Goal: Task Accomplishment & Management: Use online tool/utility

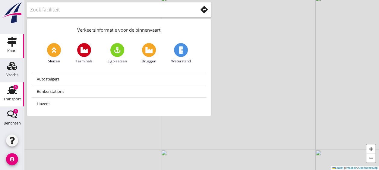
click at [14, 86] on div "8" at bounding box center [15, 87] width 5 height 5
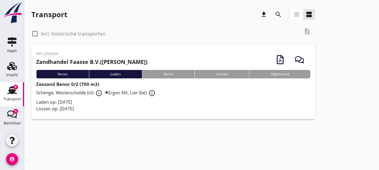
click at [125, 108] on div "Lossen op: [DATE]" at bounding box center [173, 108] width 274 height 7
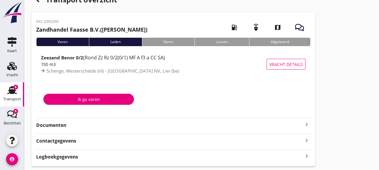
scroll to position [15, 0]
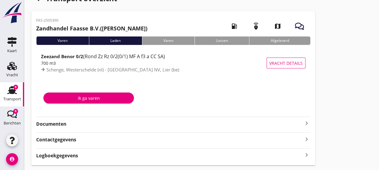
click at [99, 123] on strong "Documenten" at bounding box center [169, 123] width 267 height 7
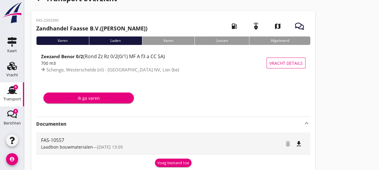
click at [161, 158] on button "Voeg bestand toe" at bounding box center [173, 162] width 36 height 8
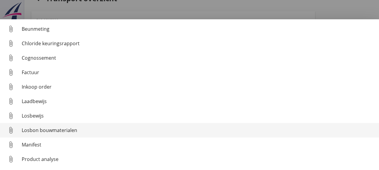
click at [51, 135] on link "attach_file Losbon bouwmaterialen" at bounding box center [189, 130] width 379 height 14
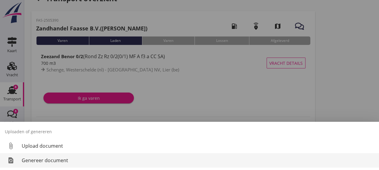
click at [59, 155] on link "restore_page Genereer document" at bounding box center [189, 160] width 379 height 14
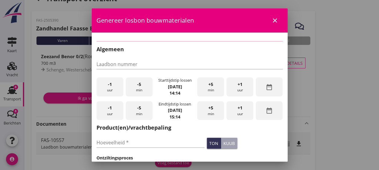
type input "FAS-10557"
type input "700"
checkbox input "true"
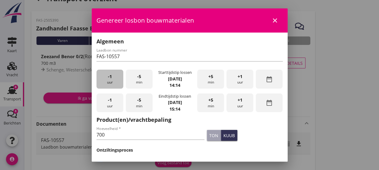
click at [109, 86] on div "-1 uur" at bounding box center [109, 79] width 27 height 19
click at [131, 82] on div "-5 min" at bounding box center [139, 79] width 27 height 19
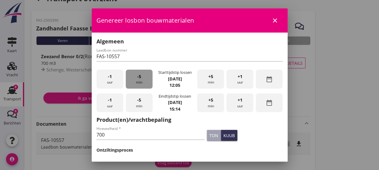
click at [131, 82] on div "-5 min" at bounding box center [139, 79] width 27 height 19
click at [137, 100] on span "-5" at bounding box center [139, 100] width 4 height 7
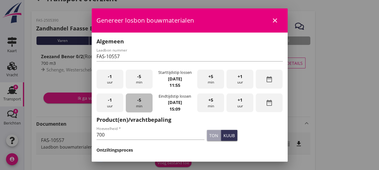
click at [137, 100] on span "-5" at bounding box center [139, 100] width 4 height 7
click at [138, 139] on input "700" at bounding box center [150, 135] width 108 height 10
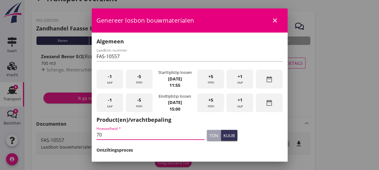
type input "7"
type input "1184"
click at [209, 137] on div "ton" at bounding box center [213, 135] width 9 height 6
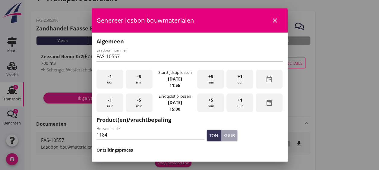
click at [248, 139] on div "ton kuub" at bounding box center [244, 135] width 78 height 13
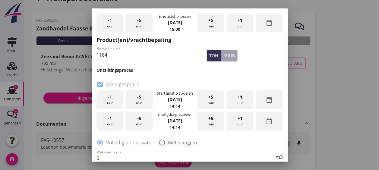
scroll to position [80, 0]
click at [111, 98] on div "-1 uur" at bounding box center [109, 99] width 27 height 19
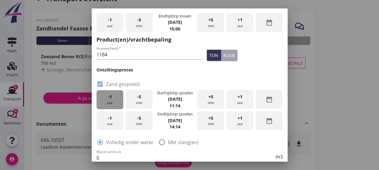
click at [111, 98] on div "-1 uur" at bounding box center [109, 99] width 27 height 19
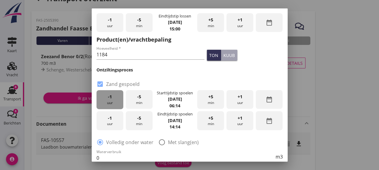
click at [111, 98] on div "-1 uur" at bounding box center [109, 99] width 27 height 19
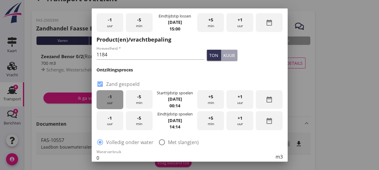
click at [111, 98] on div "-1 uur" at bounding box center [109, 99] width 27 height 19
click at [242, 98] on div "+1 uur" at bounding box center [239, 99] width 27 height 19
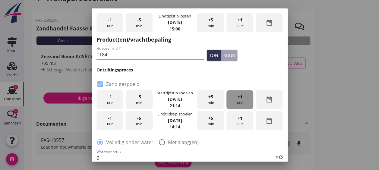
click at [242, 98] on div "+1 uur" at bounding box center [239, 99] width 27 height 19
click at [146, 101] on div "-5 min" at bounding box center [139, 99] width 27 height 19
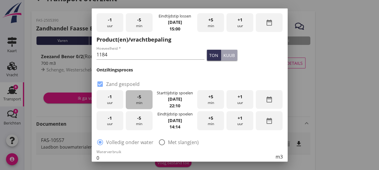
click at [146, 101] on div "-5 min" at bounding box center [139, 99] width 27 height 19
click at [117, 127] on div "-1 uur" at bounding box center [109, 120] width 27 height 19
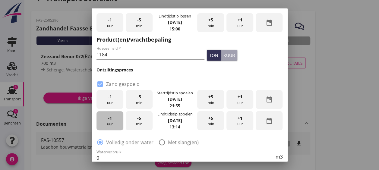
click at [117, 127] on div "-1 uur" at bounding box center [109, 120] width 27 height 19
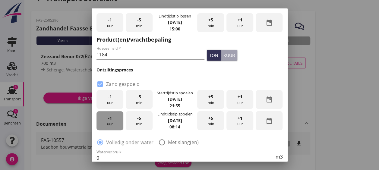
click at [117, 127] on div "-1 uur" at bounding box center [109, 120] width 27 height 19
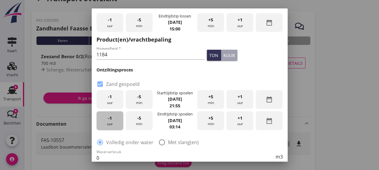
click at [117, 127] on div "-1 uur" at bounding box center [109, 120] width 27 height 19
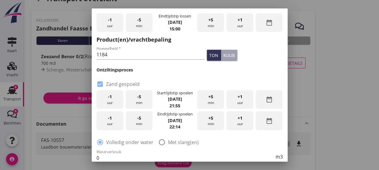
click at [216, 121] on div "+5 min" at bounding box center [210, 120] width 27 height 19
click at [213, 127] on div "+5 min" at bounding box center [210, 120] width 27 height 19
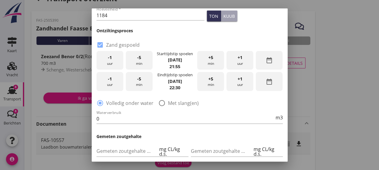
scroll to position [126, 0]
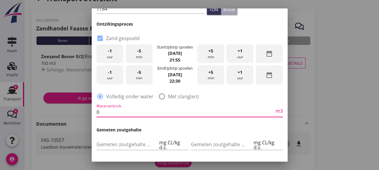
click at [167, 111] on input "0" at bounding box center [185, 112] width 178 height 10
type input "0"
type input "300"
click at [189, 132] on h3 "Gemeten zoutgehalte" at bounding box center [189, 129] width 186 height 6
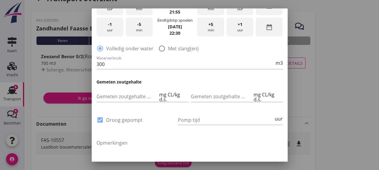
scroll to position [187, 0]
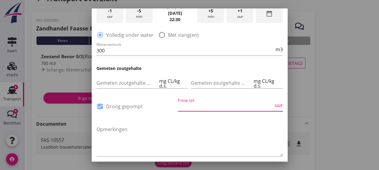
click at [201, 104] on input "Pomp tijd" at bounding box center [225, 106] width 95 height 10
type input "13"
click at [200, 128] on textarea "Opmerkingen" at bounding box center [189, 140] width 186 height 32
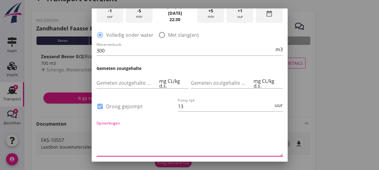
scroll to position [213, 0]
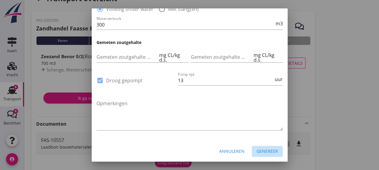
click at [261, 148] on div "Genereer" at bounding box center [266, 151] width 21 height 6
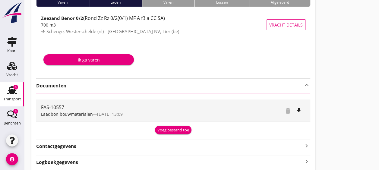
scroll to position [76, 0]
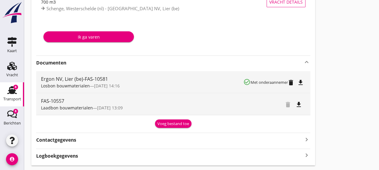
click at [304, 82] on icon "file_download" at bounding box center [300, 82] width 7 height 7
click at [7, 91] on use at bounding box center [12, 90] width 10 height 8
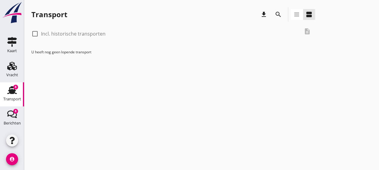
click at [35, 34] on div at bounding box center [35, 34] width 10 height 10
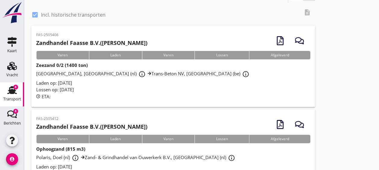
scroll to position [19, 0]
click at [46, 15] on label "Incl. historische transporten" at bounding box center [73, 15] width 64 height 6
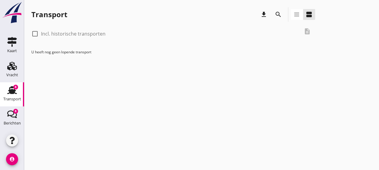
scroll to position [0, 0]
click at [36, 35] on div at bounding box center [35, 34] width 10 height 10
checkbox input "true"
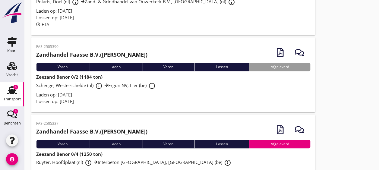
scroll to position [174, 0]
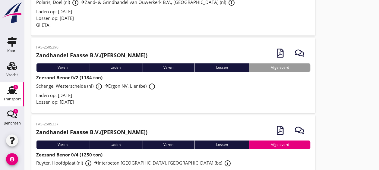
click at [161, 98] on div "Laden op: [DATE]" at bounding box center [173, 95] width 274 height 7
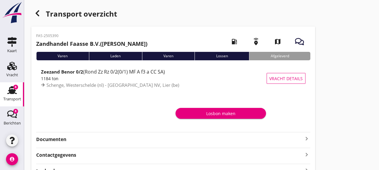
click at [110, 139] on strong "Documenten" at bounding box center [169, 139] width 267 height 7
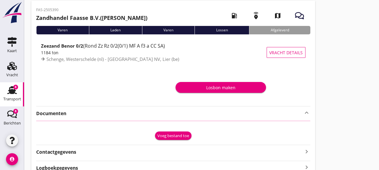
scroll to position [37, 0]
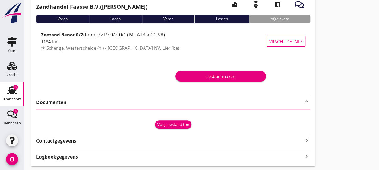
click at [169, 124] on div "Voeg bestand toe" at bounding box center [173, 125] width 32 height 6
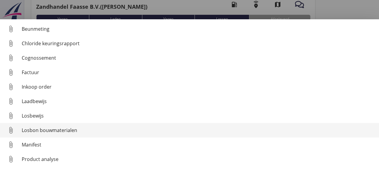
click at [38, 133] on div "Losbon bouwmaterialen" at bounding box center [198, 129] width 352 height 7
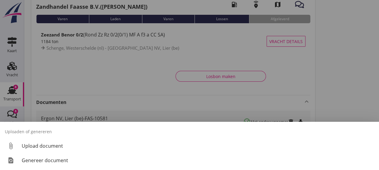
click at [67, 112] on div at bounding box center [189, 85] width 379 height 170
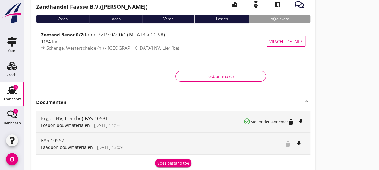
click at [163, 163] on div "Voeg bestand toe" at bounding box center [173, 163] width 32 height 6
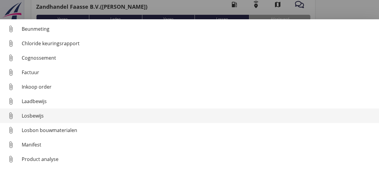
click at [53, 117] on div "Losbewijs" at bounding box center [198, 115] width 352 height 7
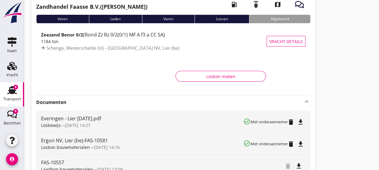
click at [299, 120] on icon "file_download" at bounding box center [300, 121] width 7 height 7
